Goal: Find contact information: Find contact information

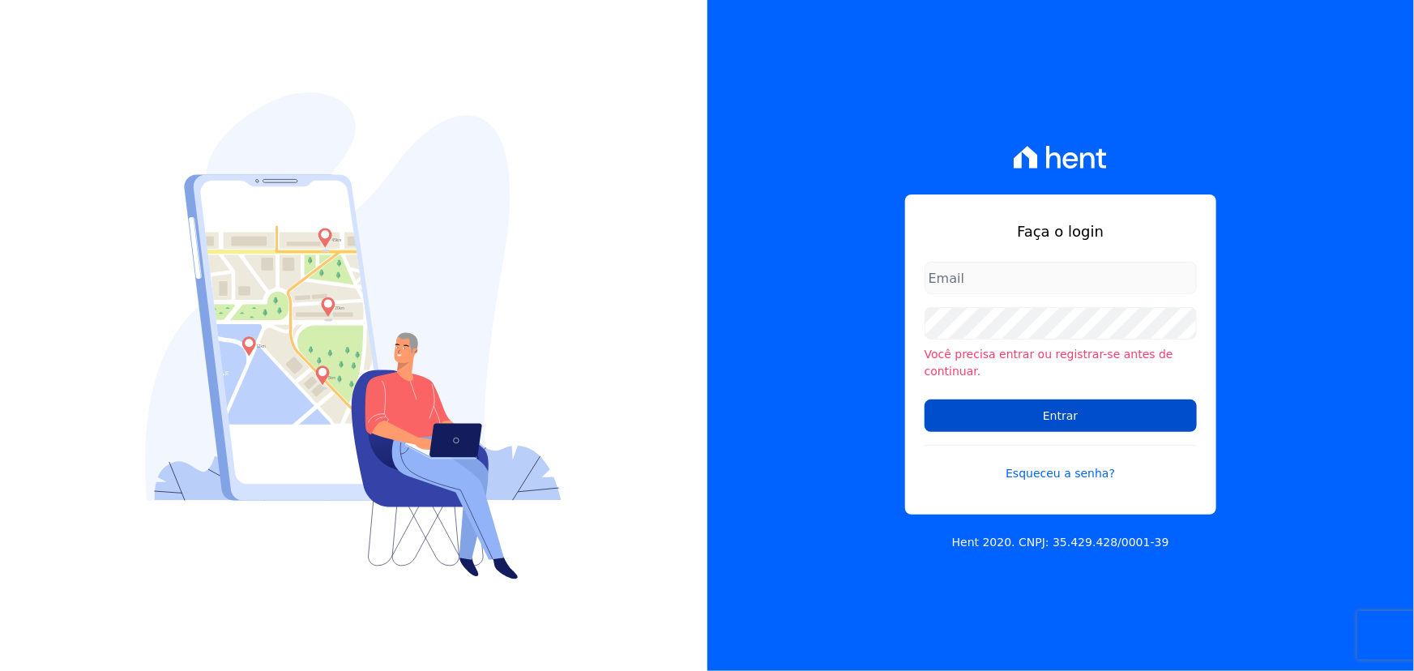
type input "[PERSON_NAME][EMAIL_ADDRESS][PERSON_NAME][DOMAIN_NAME]"
click at [1015, 404] on input "Entrar" at bounding box center [1061, 415] width 272 height 32
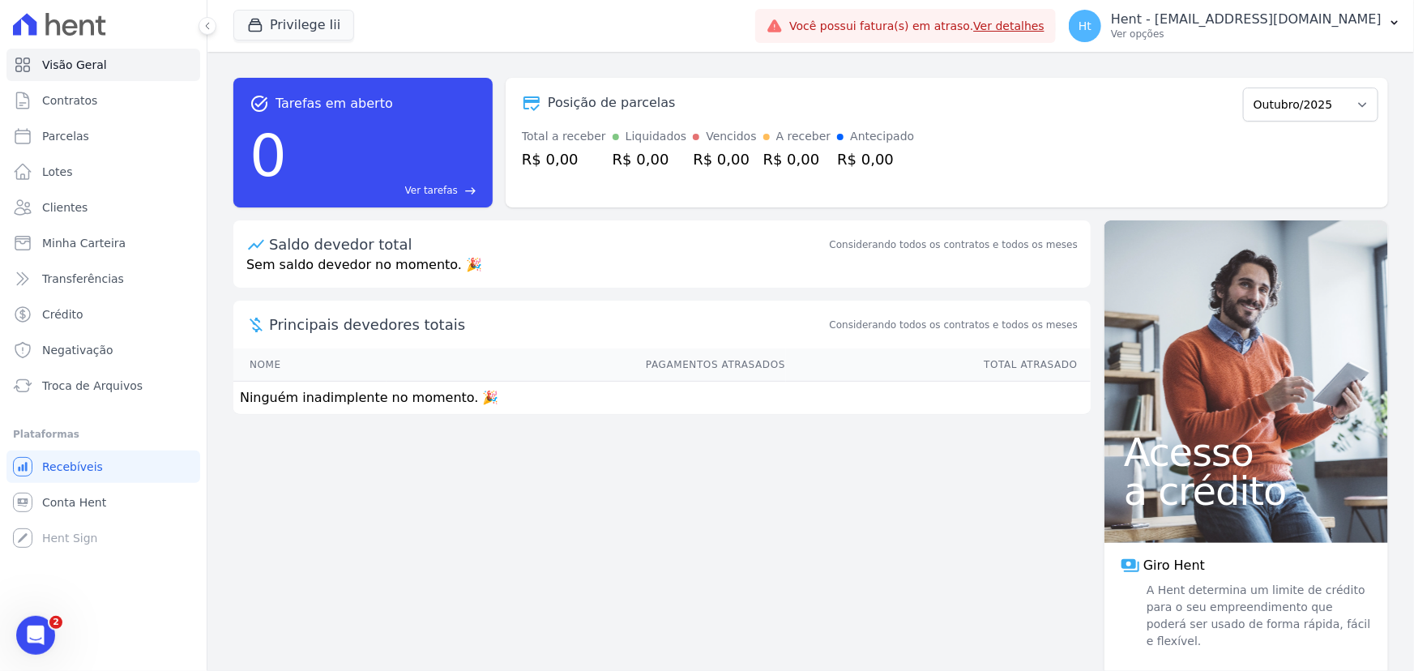
click at [1326, 669] on span "Saiba mais" at bounding box center [1332, 676] width 53 height 15
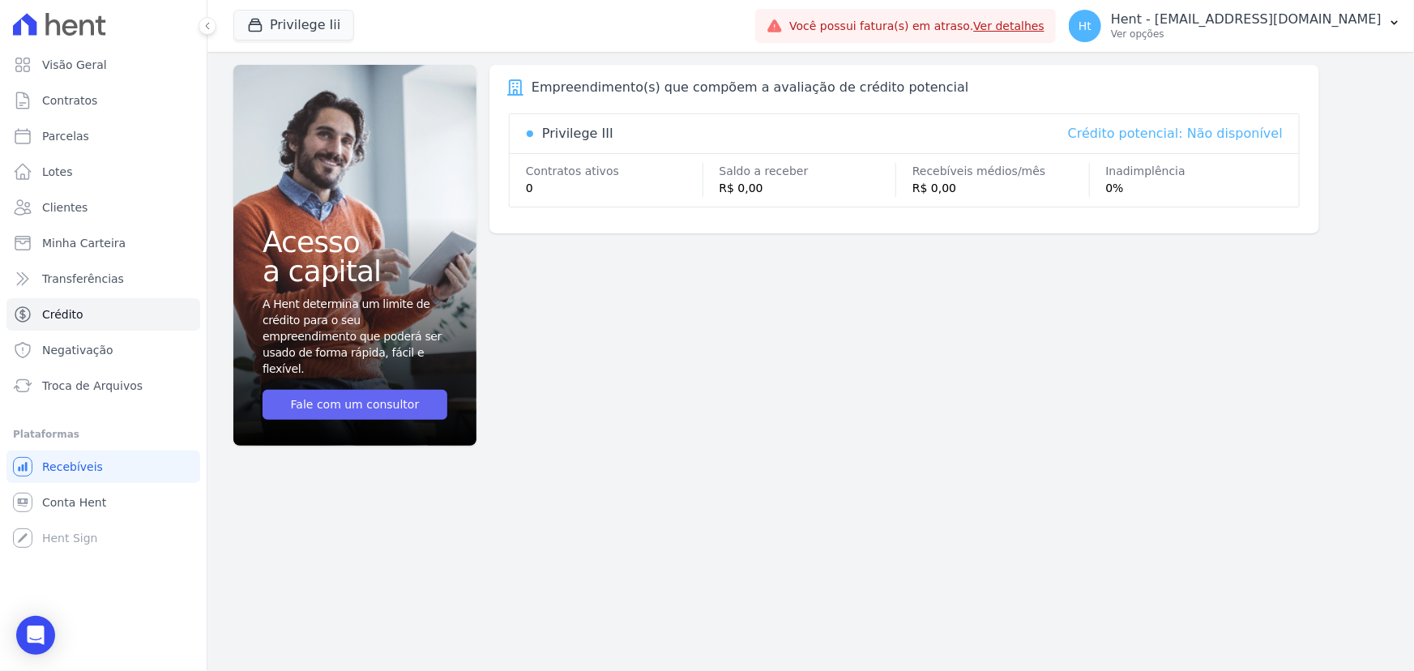
click at [365, 403] on link "Fale com um consultor" at bounding box center [355, 405] width 185 height 30
